Goal: Information Seeking & Learning: Learn about a topic

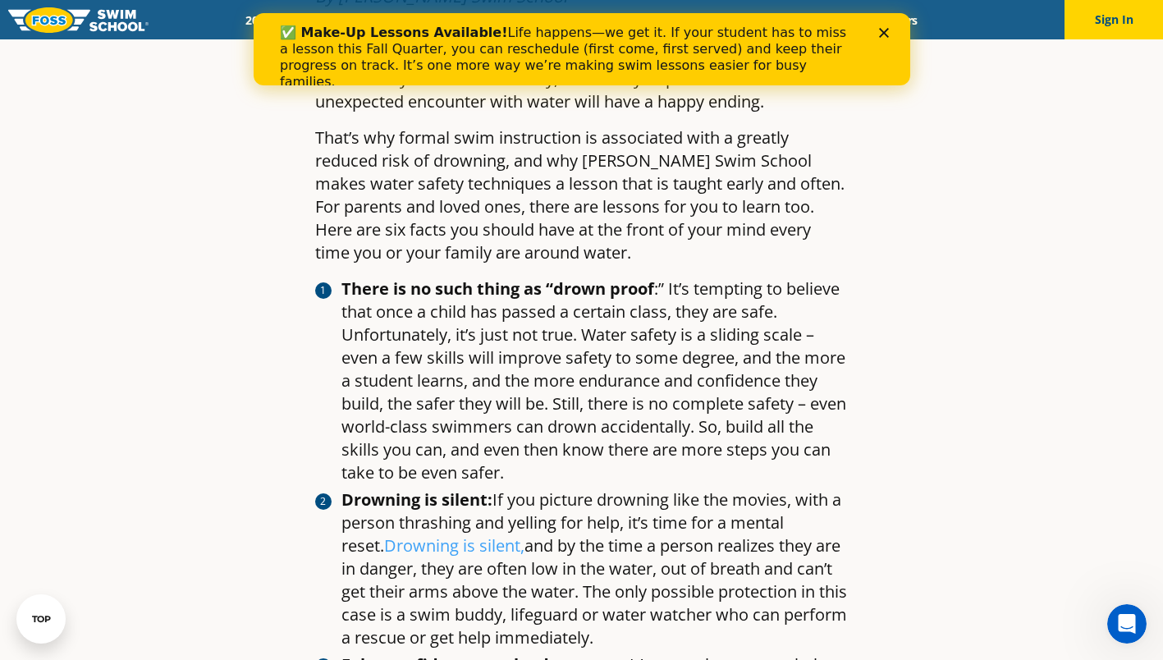
scroll to position [817, 0]
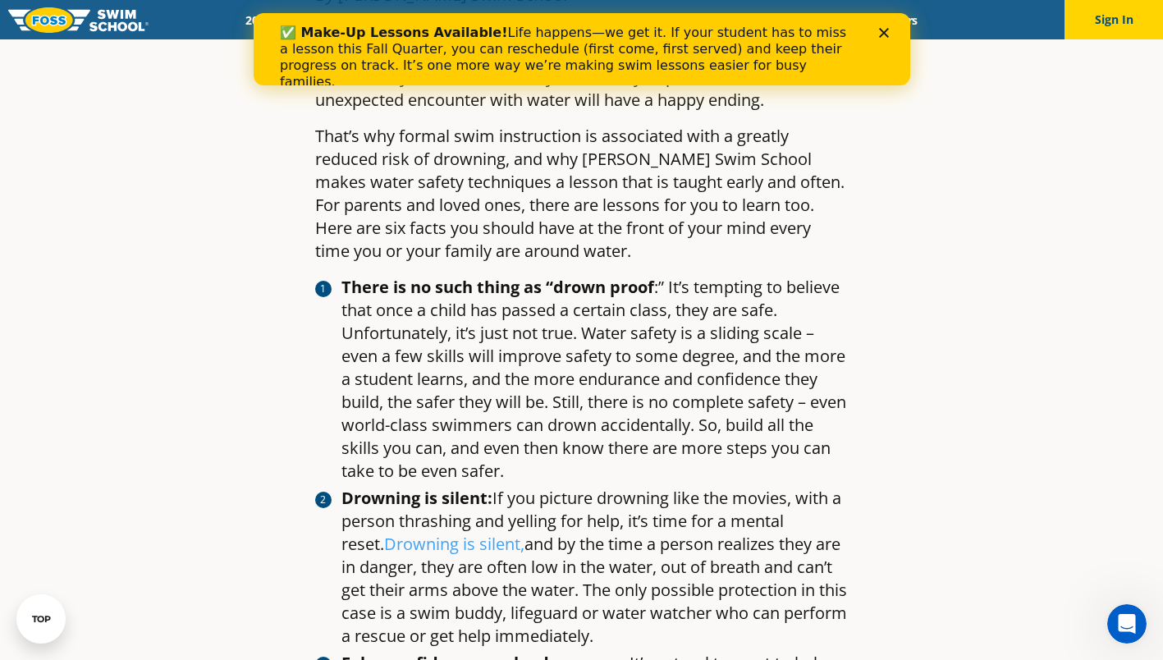
click at [1061, 427] on article "Water Safety Month: Six Water Safety Facts Every Parent Should Know By [PERSON_…" at bounding box center [582, 509] width 969 height 2459
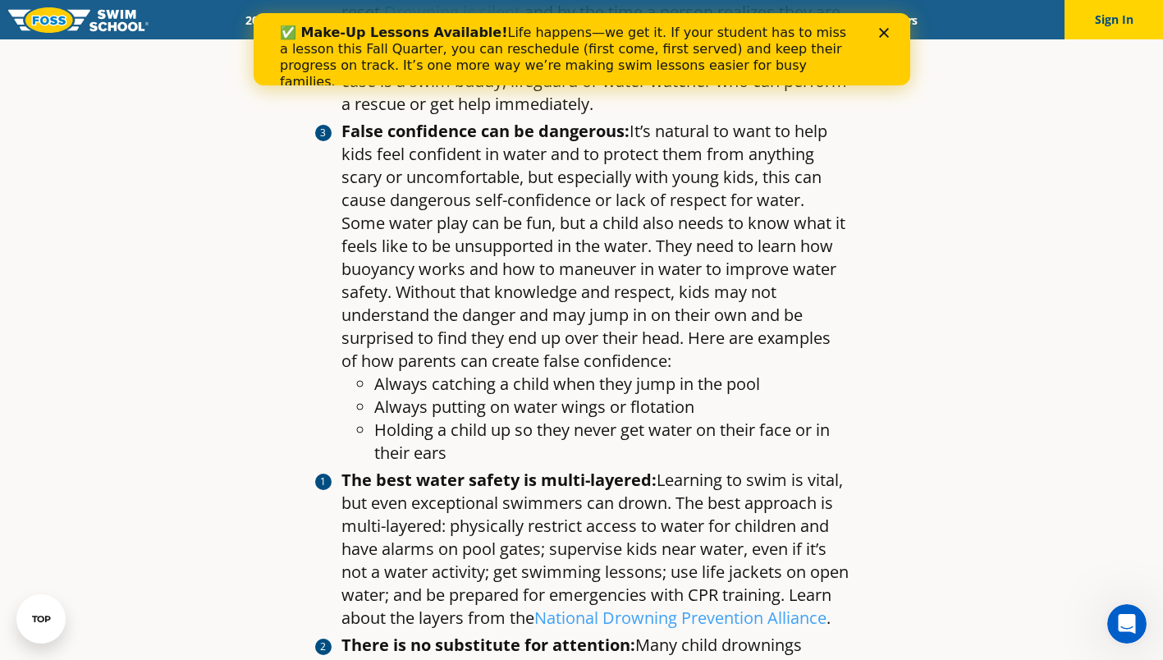
scroll to position [1350, 0]
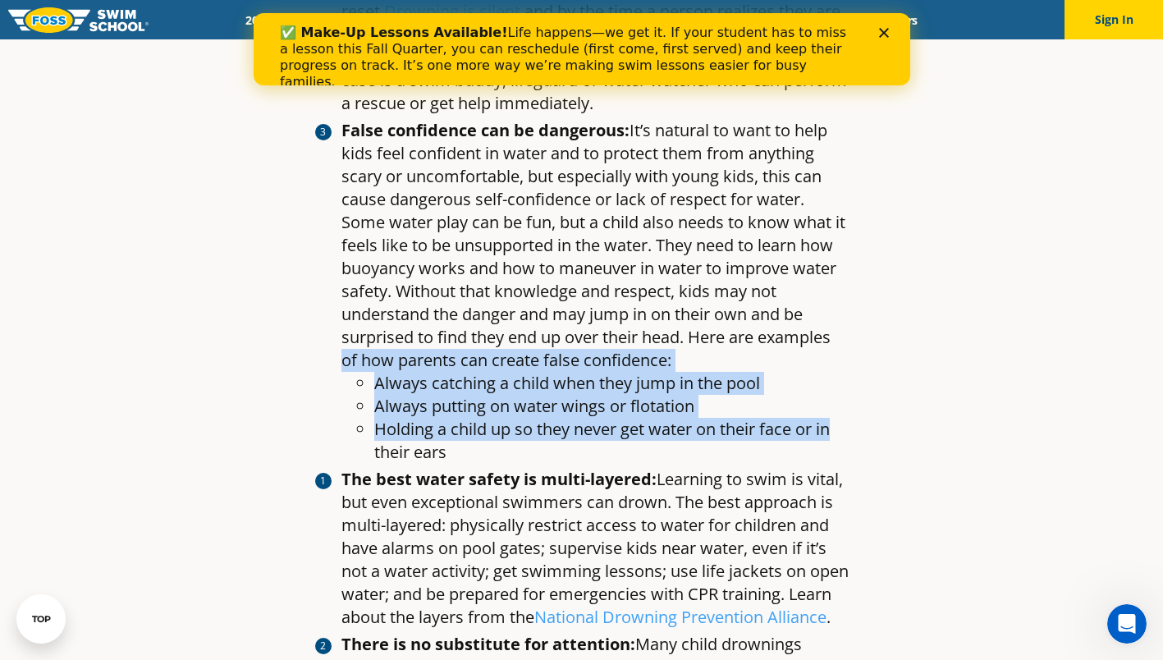
drag, startPoint x: 1061, startPoint y: 419, endPoint x: 1062, endPoint y: 326, distance: 92.8
drag, startPoint x: 1062, startPoint y: 326, endPoint x: 995, endPoint y: 377, distance: 83.8
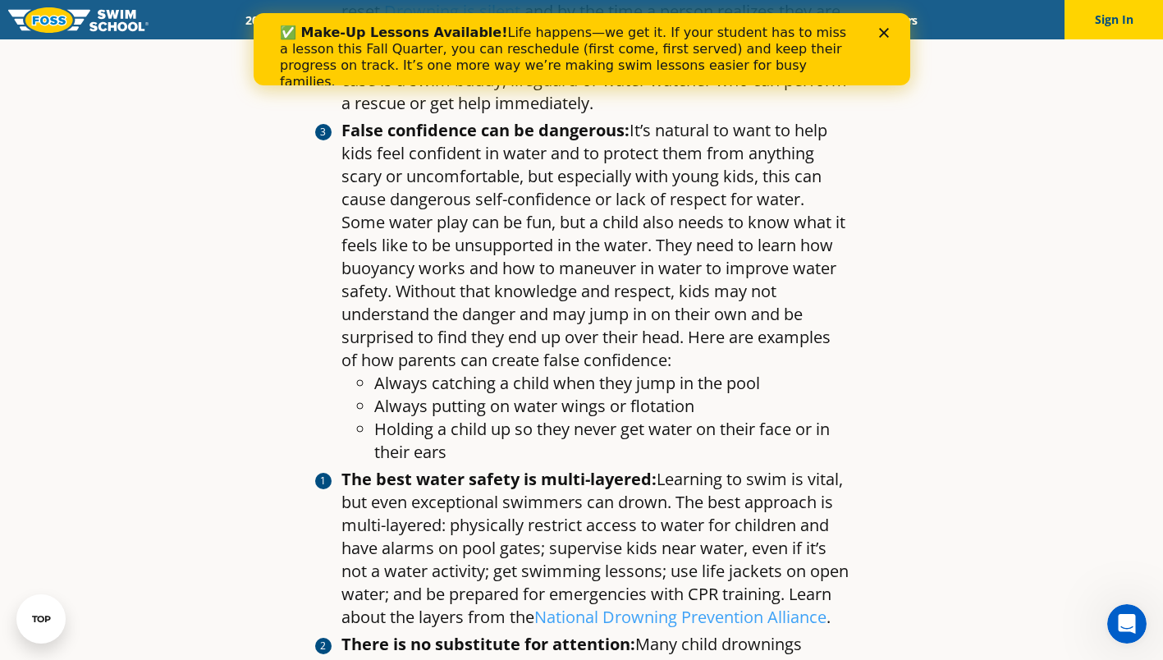
drag, startPoint x: 995, startPoint y: 377, endPoint x: 980, endPoint y: 465, distance: 89.2
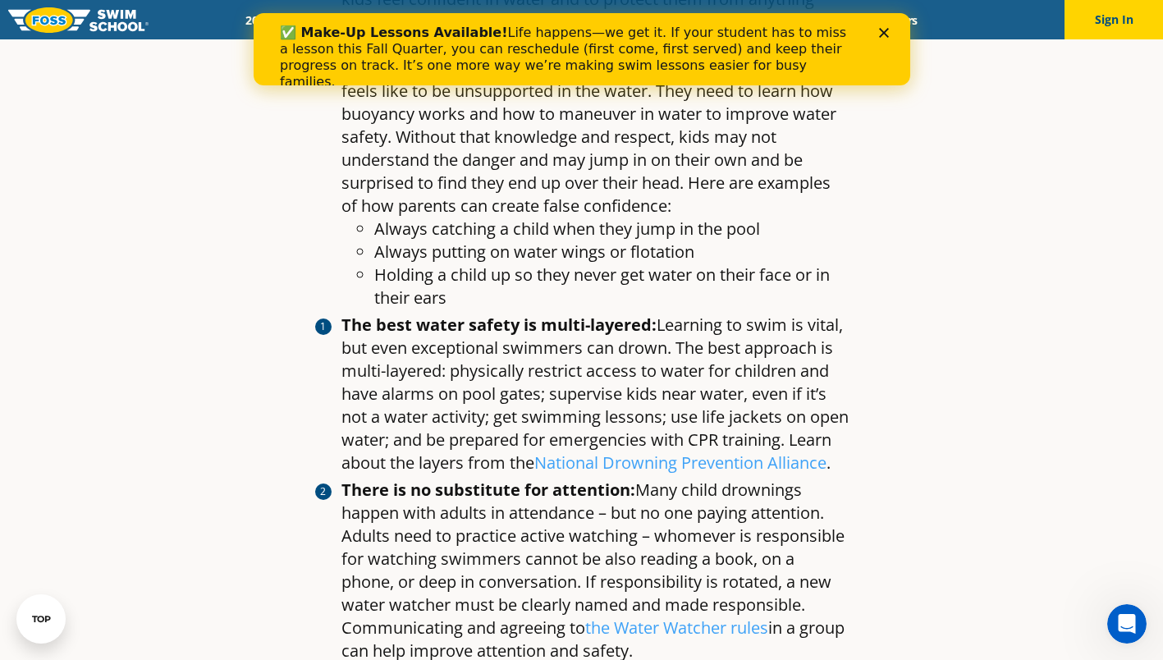
scroll to position [1505, 0]
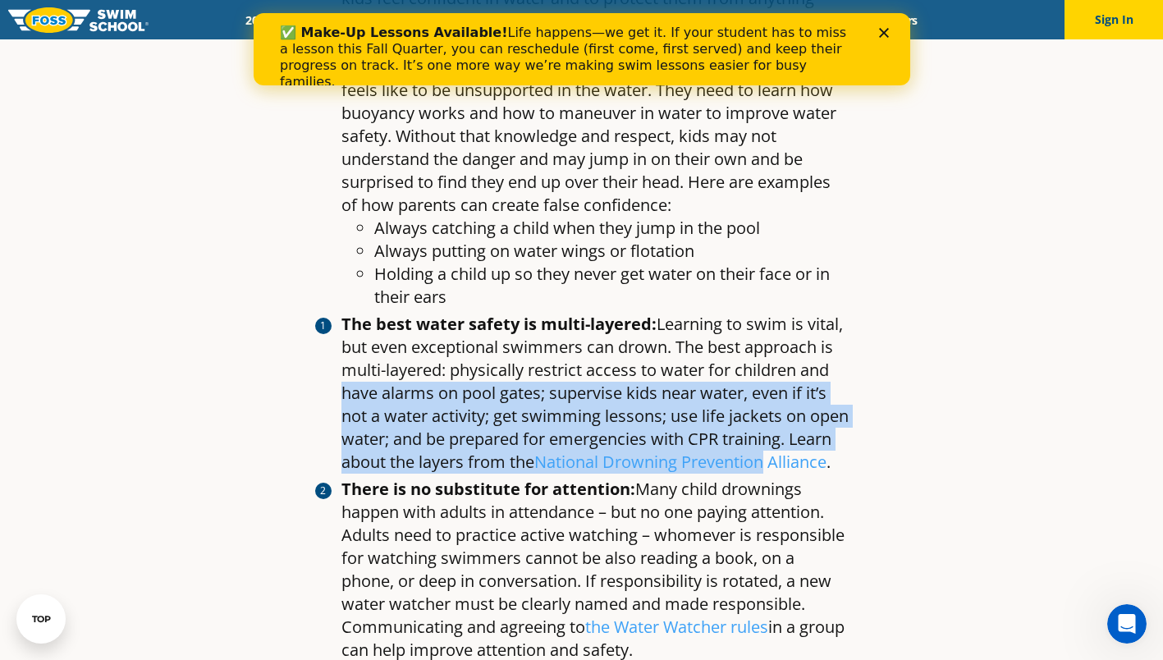
drag, startPoint x: 980, startPoint y: 465, endPoint x: 1017, endPoint y: 374, distance: 98.7
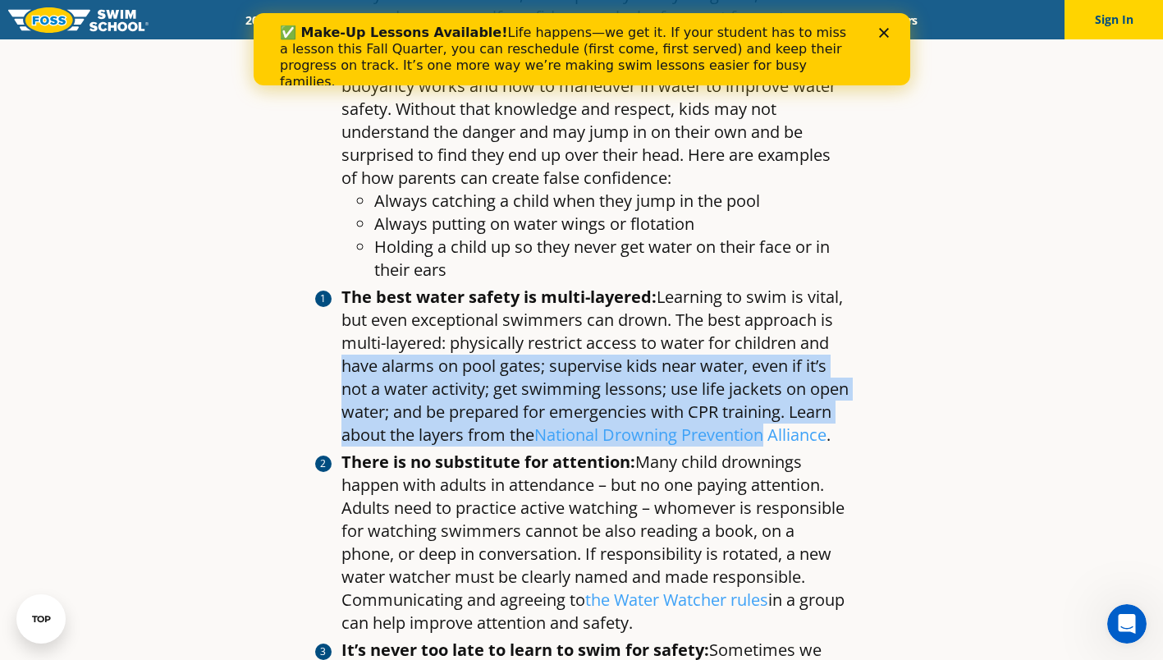
scroll to position [1539, 0]
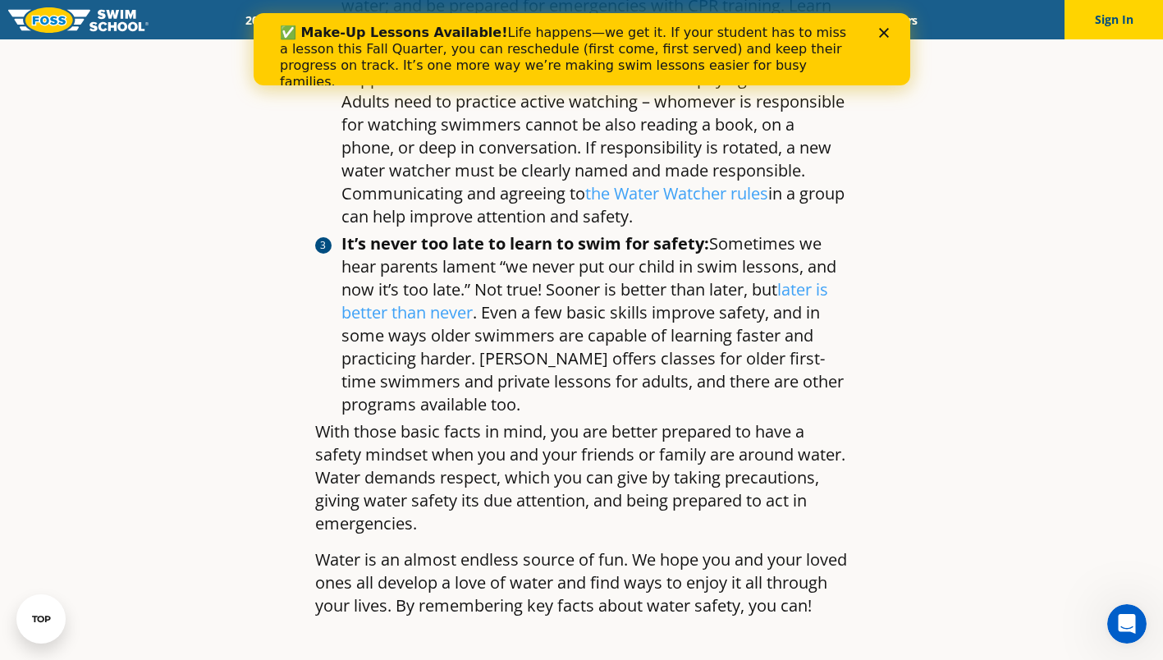
scroll to position [1939, 0]
click at [878, 31] on div "✅ Make-Up Lessons Available! Life happens—we get it. If your student has to mis…" at bounding box center [581, 58] width 604 height 76
click at [886, 38] on div "✅ Make-Up Lessons Available! Life happens—we get it. If your student has to mis…" at bounding box center [581, 58] width 657 height 76
click at [882, 35] on polygon "Close" at bounding box center [884, 33] width 10 height 10
